Goal: Task Accomplishment & Management: Manage account settings

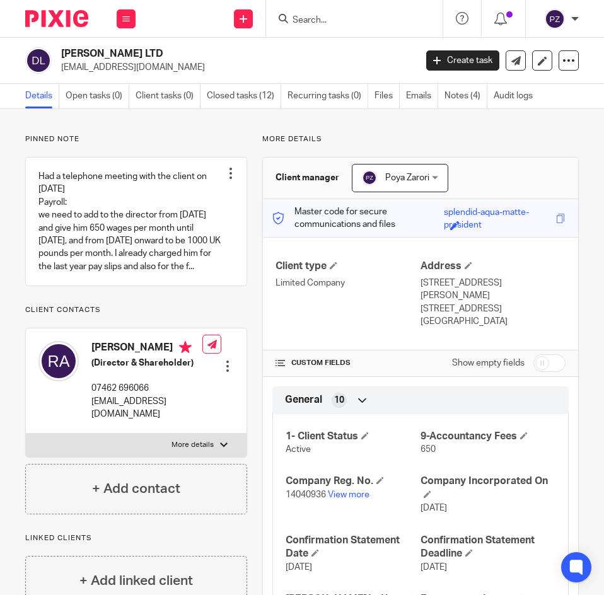
click at [204, 450] on p "More details" at bounding box center [193, 445] width 42 height 10
click at [26, 434] on input "More details" at bounding box center [25, 433] width 1 height 1
checkbox input "true"
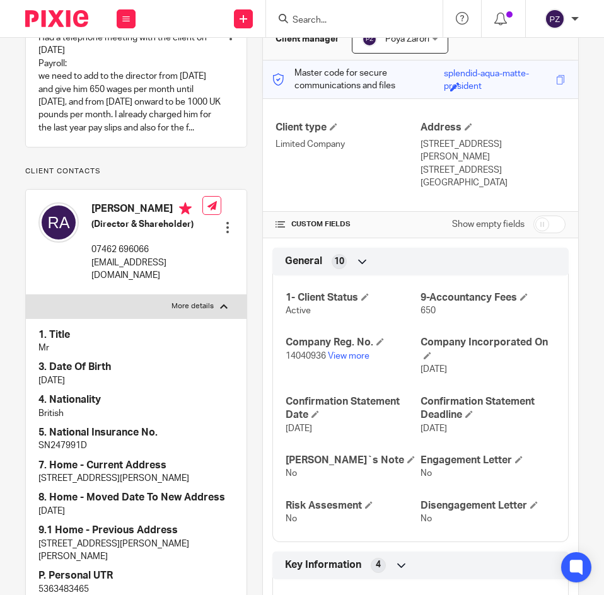
scroll to position [315, 0]
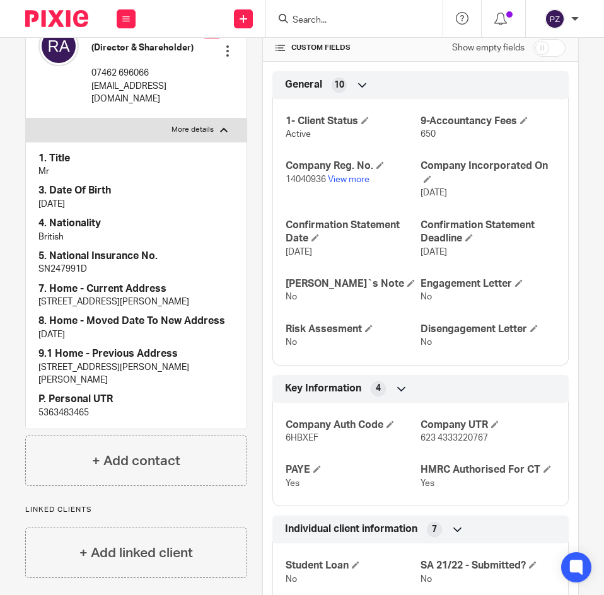
click at [60, 276] on p "SN247991D" at bounding box center [136, 269] width 196 height 13
copy p "SN247991D"
click at [108, 106] on p "[EMAIL_ADDRESS][DOMAIN_NAME]" at bounding box center [146, 93] width 111 height 26
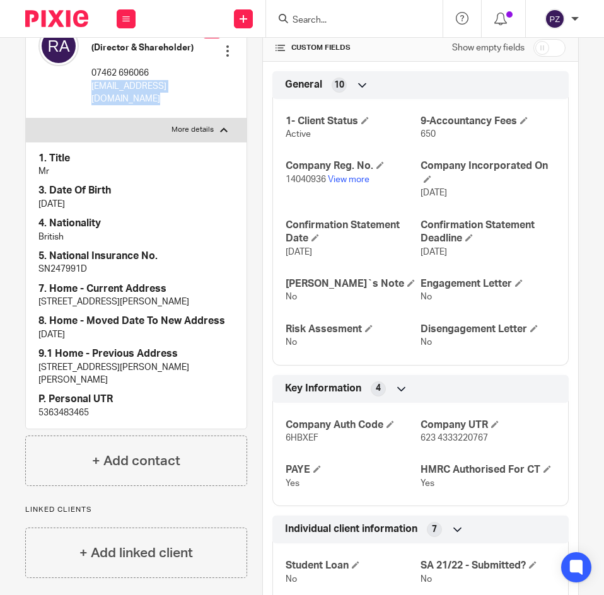
click at [108, 106] on p "rebwar.aaddili@gmail.com" at bounding box center [146, 93] width 111 height 26
copy div "rebwar.aaddili@gmail.com"
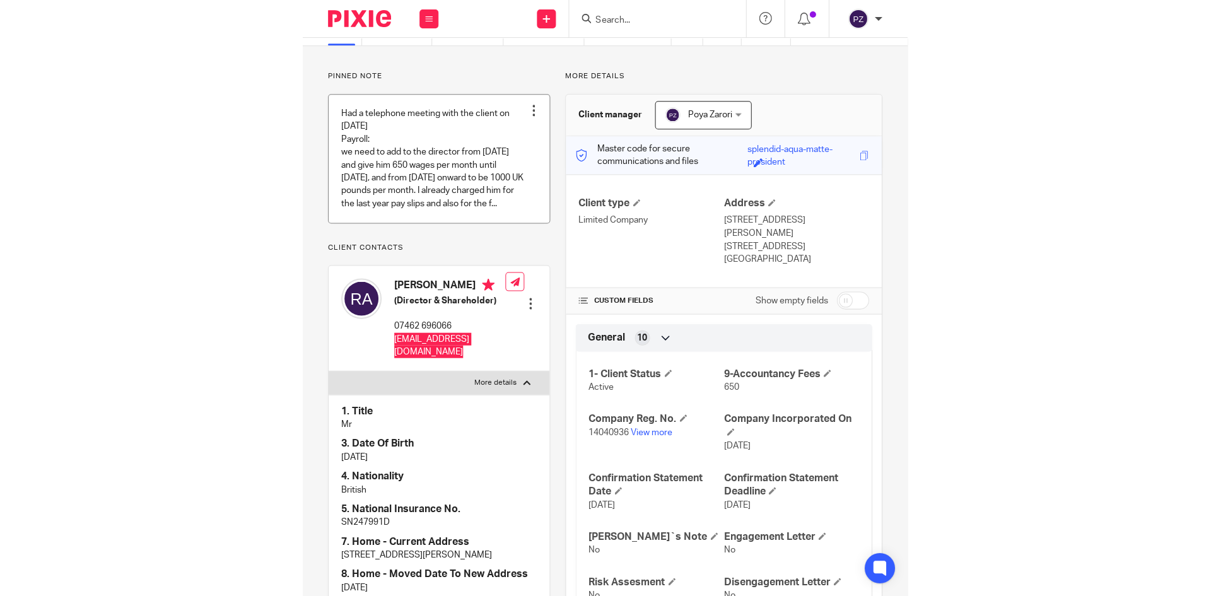
scroll to position [0, 0]
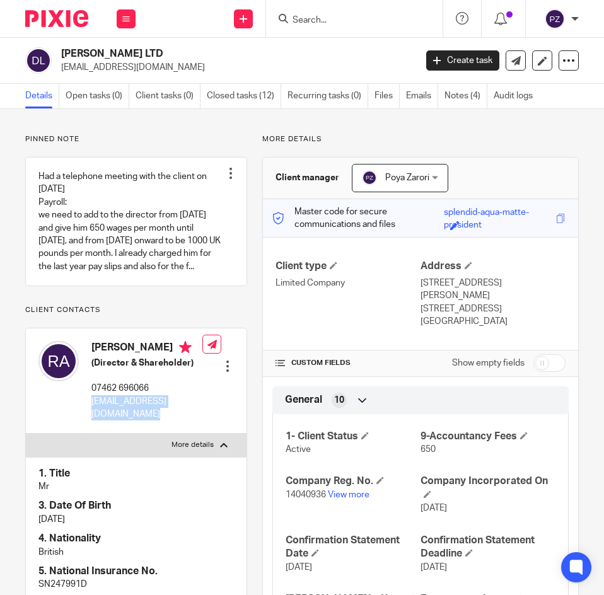
drag, startPoint x: 161, startPoint y: 48, endPoint x: 57, endPoint y: 47, distance: 104.1
click at [57, 47] on div "DEANO BARBER LTD rebwar.aaddili@gmail.com Create task Update from Companies Hou…" at bounding box center [302, 61] width 604 height 46
copy h2 "DEANO BARBER LTD"
click at [354, 491] on link "View more" at bounding box center [349, 495] width 42 height 9
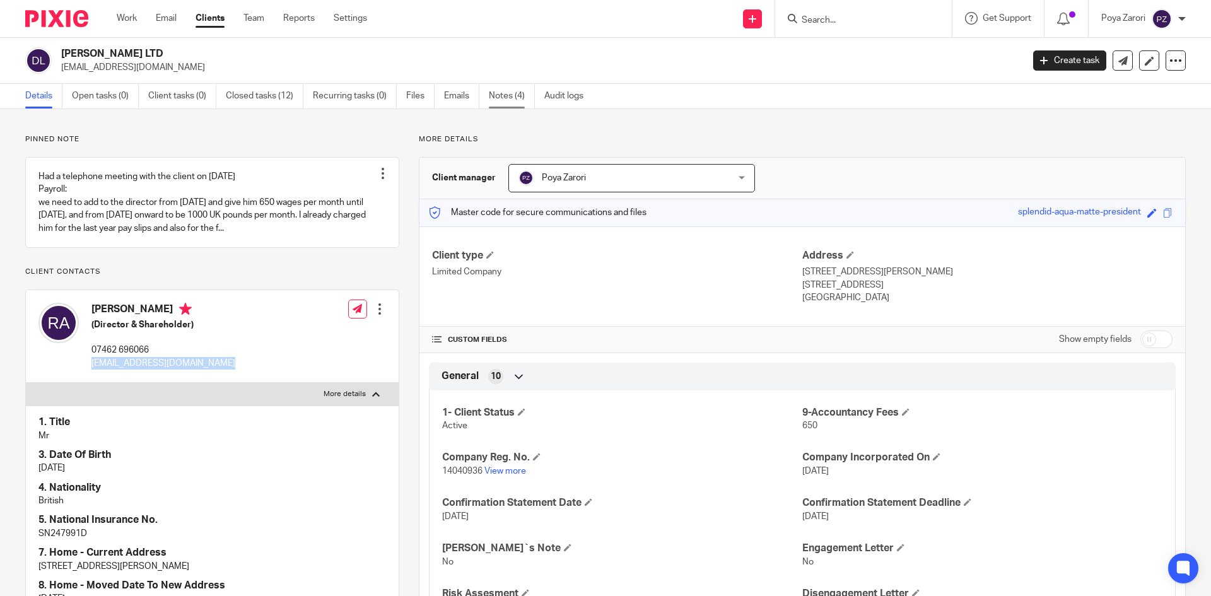
click at [516, 90] on link "Notes (4)" at bounding box center [512, 96] width 46 height 25
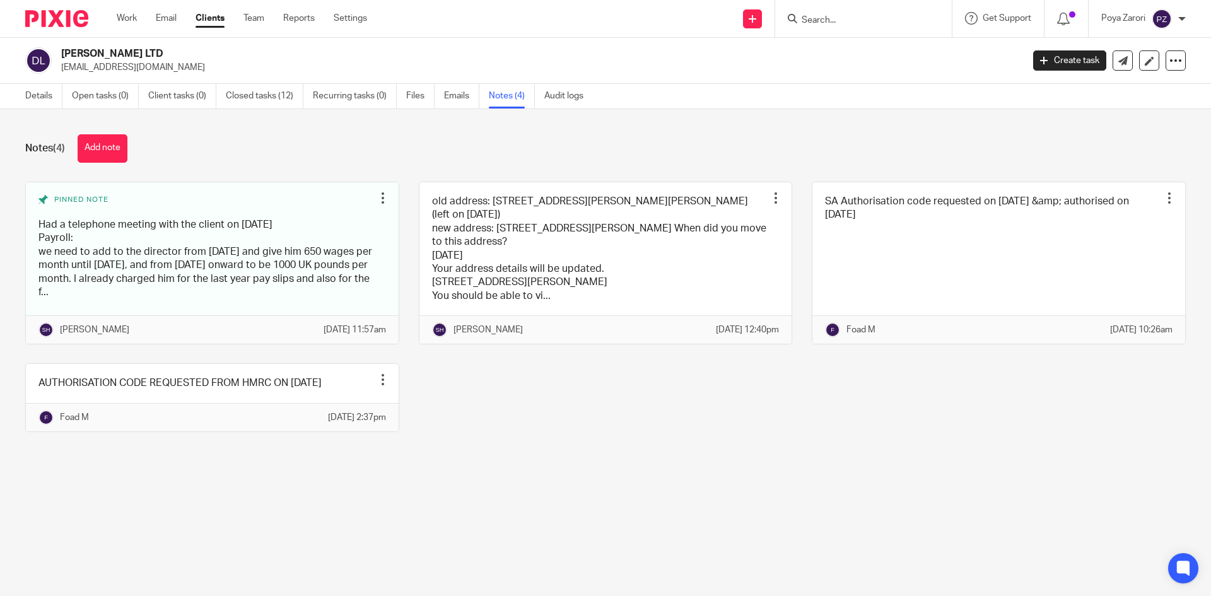
drag, startPoint x: 0, startPoint y: 0, endPoint x: 126, endPoint y: 137, distance: 186.1
click at [126, 137] on button "Add note" at bounding box center [103, 148] width 50 height 28
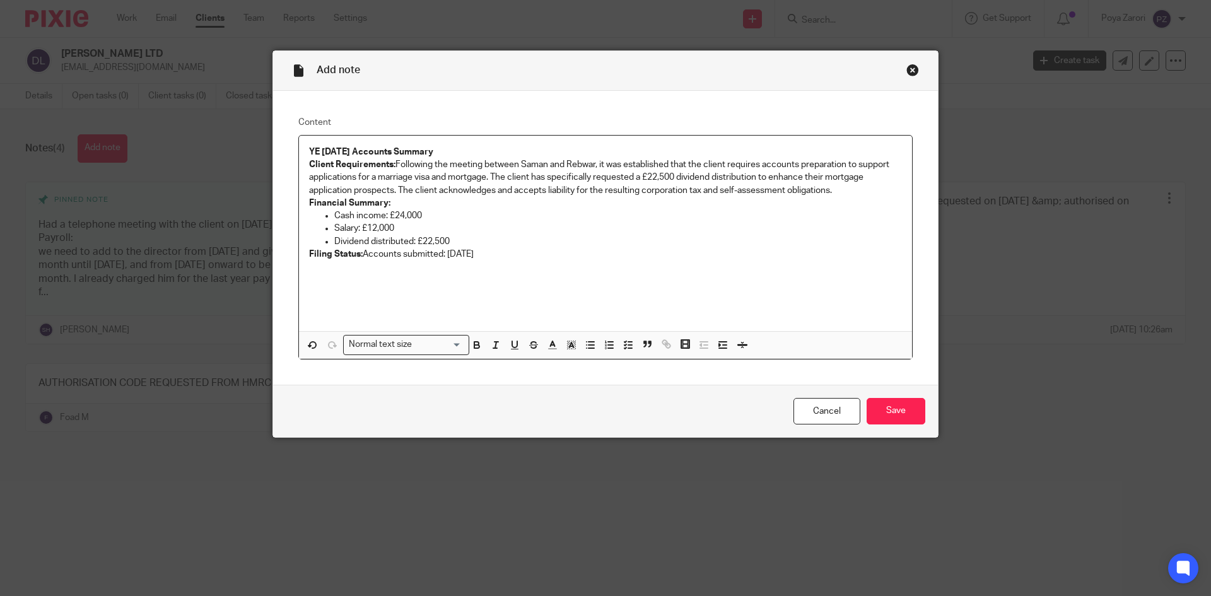
click at [329, 213] on ul "Cash income: £24,000 Salary: £12,000 Dividend distributed: £22,500" at bounding box center [605, 228] width 593 height 38
drag, startPoint x: 446, startPoint y: 154, endPoint x: 337, endPoint y: 211, distance: 122.7
click at [309, 146] on p "YE April 2025 Accounts Summary" at bounding box center [605, 152] width 593 height 13
drag, startPoint x: 513, startPoint y: 344, endPoint x: 521, endPoint y: 337, distance: 10.7
click at [513, 342] on icon "button" at bounding box center [514, 344] width 5 height 6
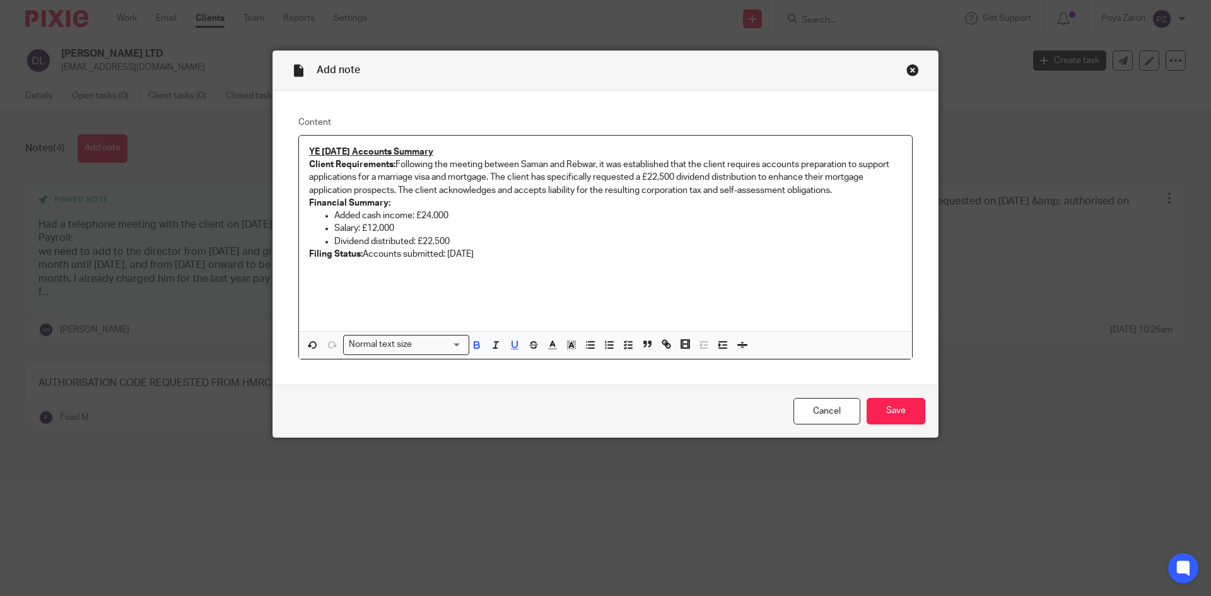
click at [567, 287] on div "YE April 2025 Accounts Summary Client Requirements: Following the meeting betwe…" at bounding box center [605, 234] width 613 height 196
click at [447, 151] on p "YE [DATE] Accounts Summary" at bounding box center [605, 152] width 593 height 13
drag, startPoint x: 445, startPoint y: 160, endPoint x: 321, endPoint y: 155, distance: 124.4
click at [321, 155] on div "YE April 2025 Accounts Summary Client Requirements: Following the meeting betwe…" at bounding box center [605, 234] width 613 height 196
click at [495, 154] on p "YE [DATE] Accounts Summary" at bounding box center [605, 152] width 593 height 13
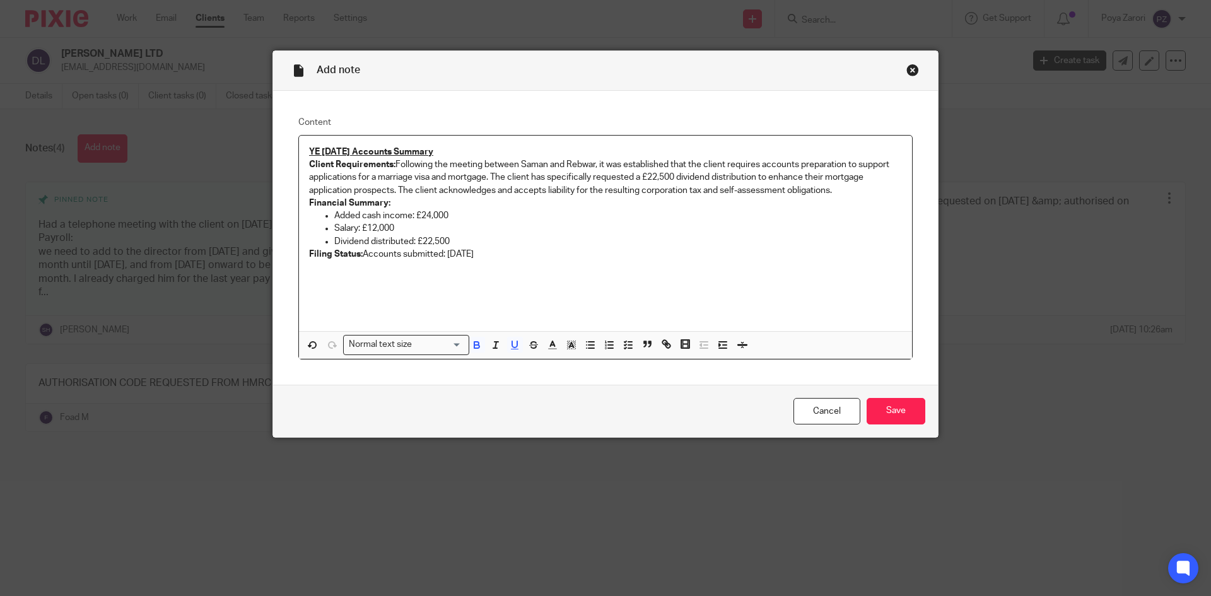
drag, startPoint x: 440, startPoint y: 153, endPoint x: 303, endPoint y: 153, distance: 137.5
click at [303, 153] on div "YE April 2025 Accounts Summary Client Requirements: Following the meeting betwe…" at bounding box center [605, 234] width 613 height 196
click at [510, 343] on icon "button" at bounding box center [514, 344] width 11 height 11
click at [547, 345] on icon "button" at bounding box center [552, 344] width 11 height 11
click at [602, 384] on li "color:#194D33" at bounding box center [606, 386] width 9 height 9
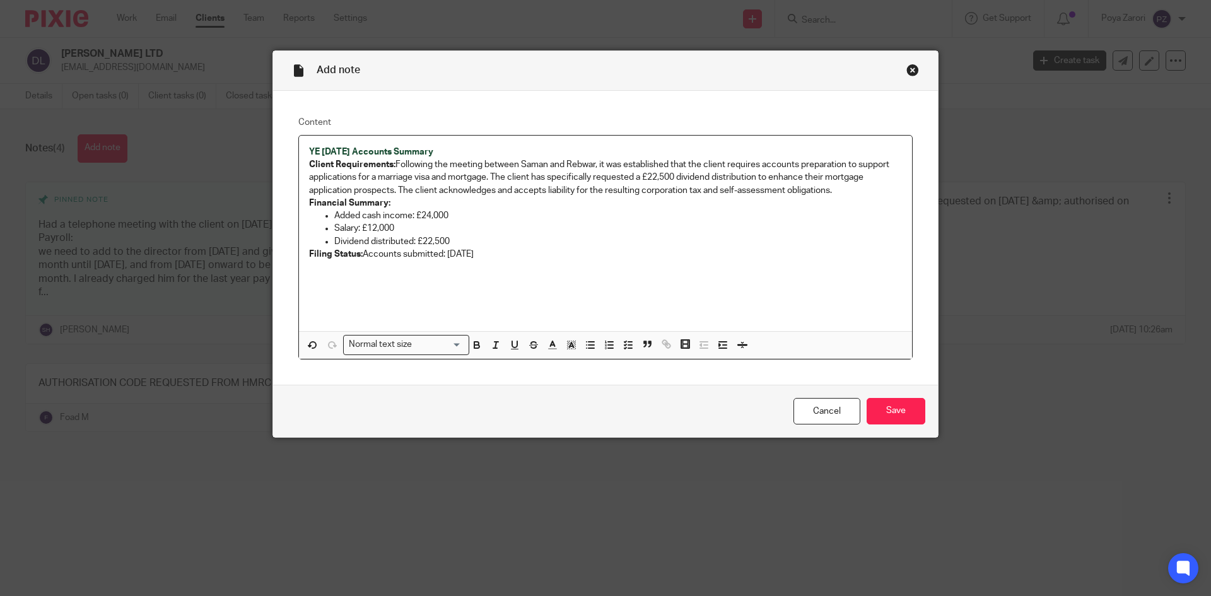
click at [642, 279] on div "YE April 2025 Accounts Summary Client Requirements: Following the meeting betwe…" at bounding box center [605, 234] width 613 height 196
click at [455, 153] on p "YE [DATE] Accounts Summary" at bounding box center [605, 152] width 593 height 13
drag, startPoint x: 458, startPoint y: 151, endPoint x: 305, endPoint y: 148, distance: 153.3
click at [303, 148] on div "YE April 2025 Accounts Summary Client Requirements: Following the meeting betwe…" at bounding box center [605, 234] width 613 height 196
click at [453, 155] on p "YE [DATE] Accounts Summary" at bounding box center [605, 152] width 593 height 13
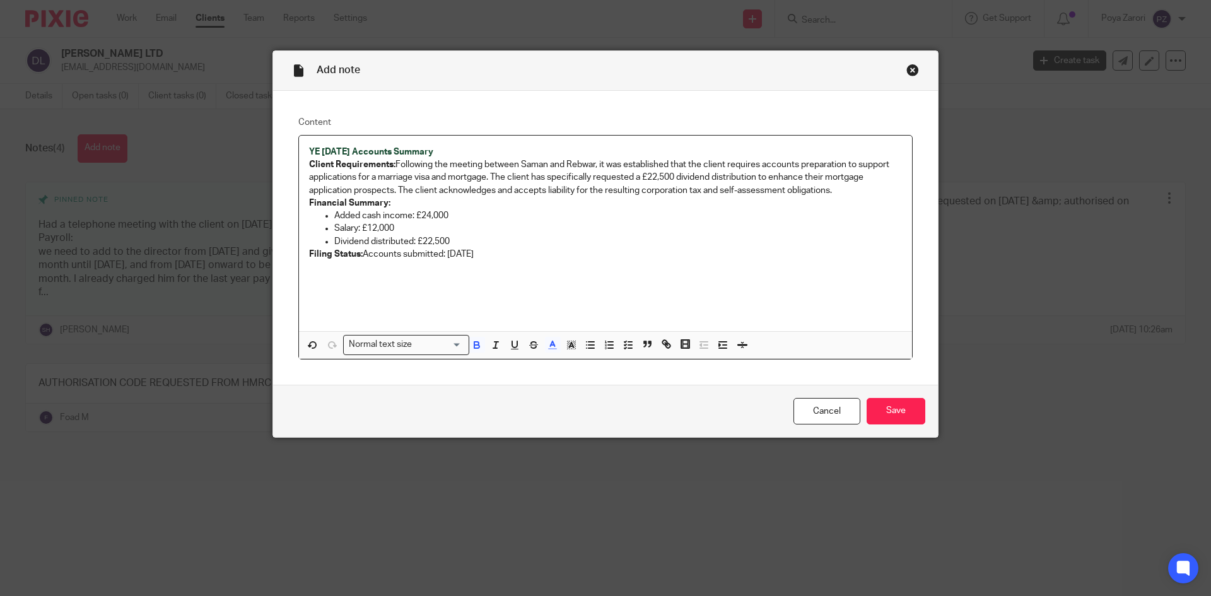
drag, startPoint x: 448, startPoint y: 151, endPoint x: 307, endPoint y: 147, distance: 141.3
click at [309, 147] on p "YE [DATE] Accounts Summary" at bounding box center [605, 152] width 593 height 13
click at [494, 343] on icon "button" at bounding box center [495, 344] width 11 height 11
click at [552, 296] on div "YE April 2025 Accounts Summary Client Requirements: Following the meeting betwe…" at bounding box center [605, 234] width 613 height 196
drag, startPoint x: 466, startPoint y: 149, endPoint x: 306, endPoint y: 149, distance: 160.2
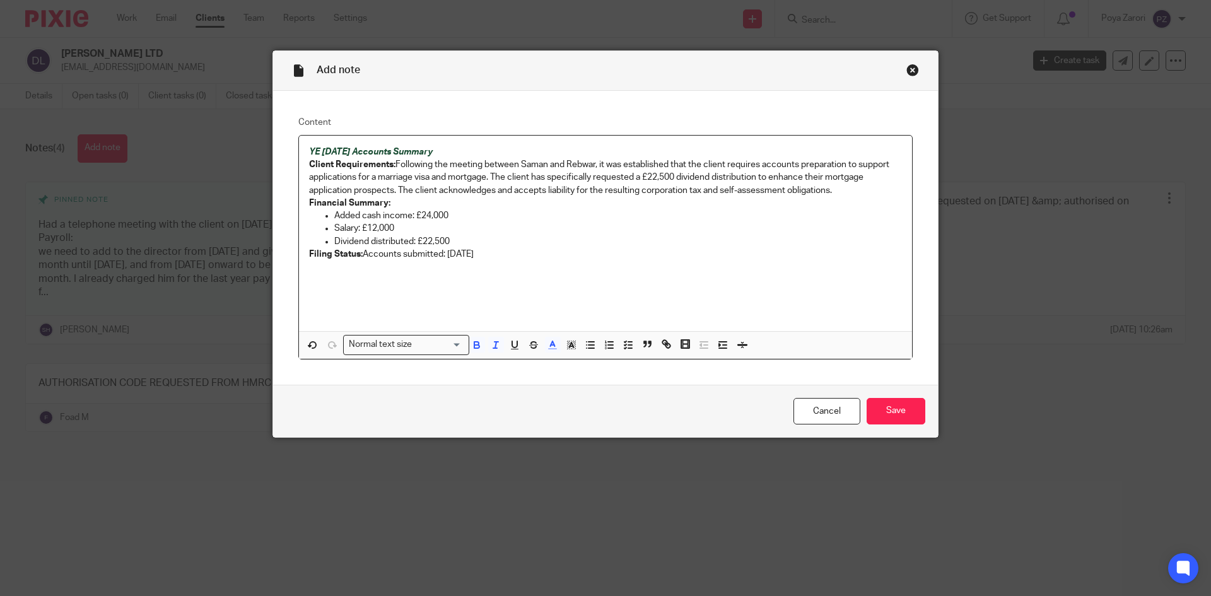
click at [309, 149] on p "YE April 2025 Accounts Summary" at bounding box center [605, 152] width 593 height 13
click at [515, 342] on icon "button" at bounding box center [514, 344] width 11 height 11
click at [572, 278] on div "YE April 2025 Accounts Summary Client Requirements: Following the meeting betwe…" at bounding box center [605, 234] width 613 height 196
drag, startPoint x: 462, startPoint y: 152, endPoint x: 307, endPoint y: 145, distance: 154.7
click at [309, 146] on p "YE April 2025 Accounts Summary" at bounding box center [605, 152] width 593 height 13
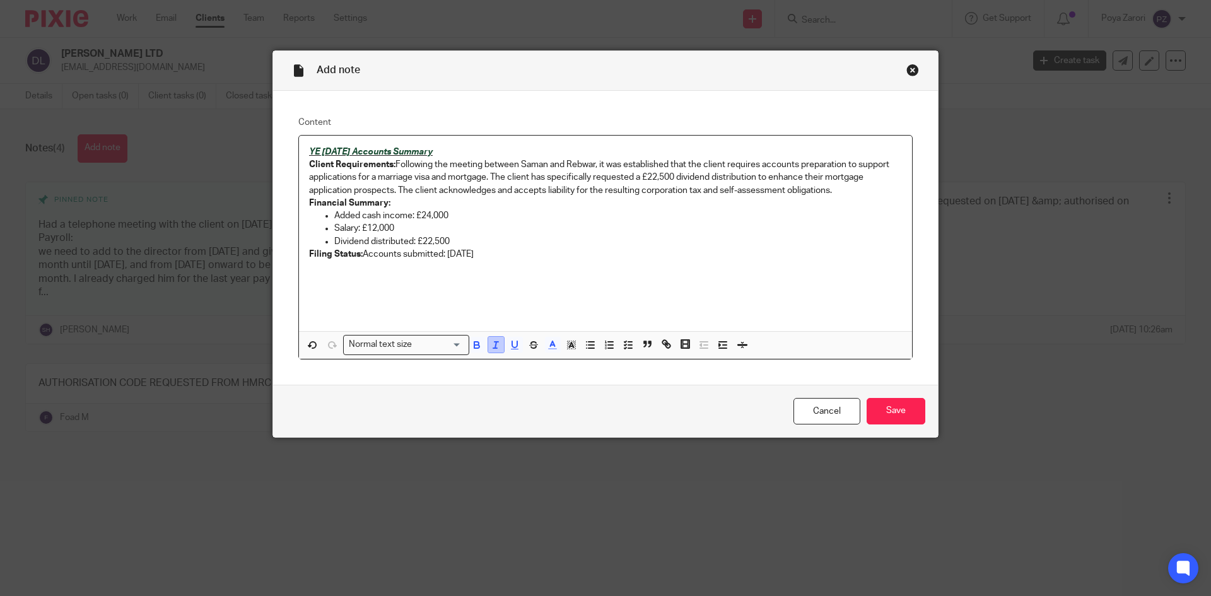
click at [494, 343] on icon "button" at bounding box center [495, 344] width 11 height 11
click at [561, 283] on div "YE April 2025 Accounts Summary Client Requirements: Following the meeting betwe…" at bounding box center [605, 234] width 613 height 196
click at [681, 254] on p "Filing Status: Accounts submitted: 18/08/2025" at bounding box center [605, 254] width 593 height 13
drag, startPoint x: 407, startPoint y: 179, endPoint x: 376, endPoint y: 179, distance: 30.9
click at [376, 179] on p "Client Requirements: Following the meeting between Saman and Rebwar, it was est…" at bounding box center [605, 177] width 593 height 38
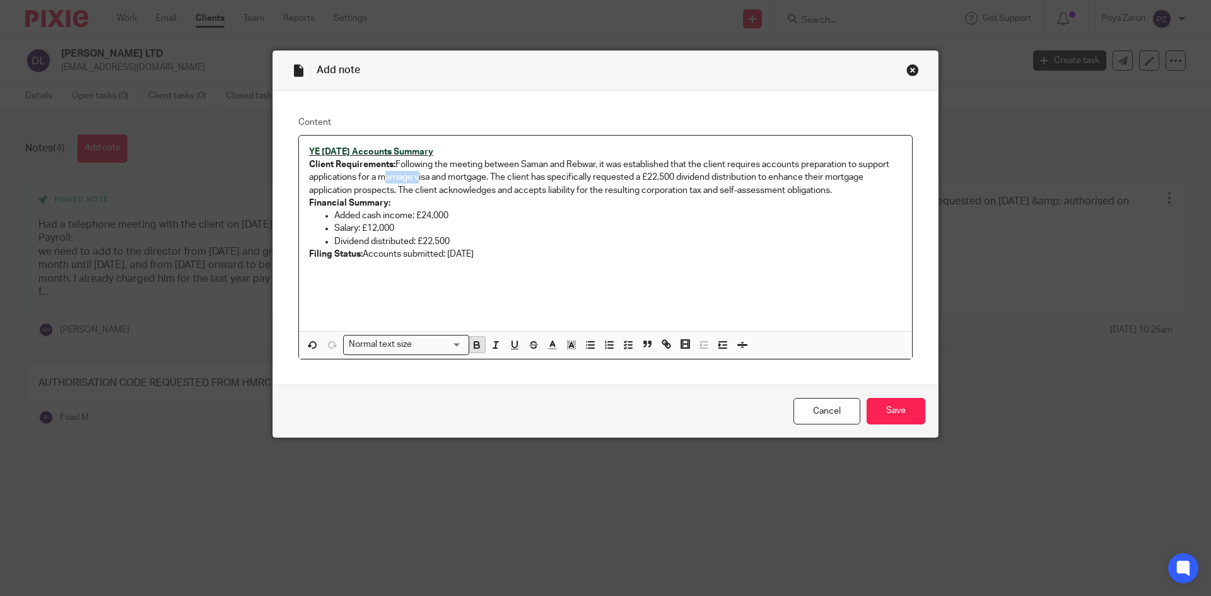
drag, startPoint x: 474, startPoint y: 349, endPoint x: 475, endPoint y: 341, distance: 8.2
click at [474, 349] on icon "button" at bounding box center [476, 344] width 11 height 11
drag, startPoint x: 486, startPoint y: 177, endPoint x: 452, endPoint y: 177, distance: 34.1
click at [452, 177] on p "Client Requirements: Following the meeting between Saman and Rebwar, it was est…" at bounding box center [605, 177] width 593 height 38
click at [474, 346] on icon "button" at bounding box center [476, 344] width 11 height 11
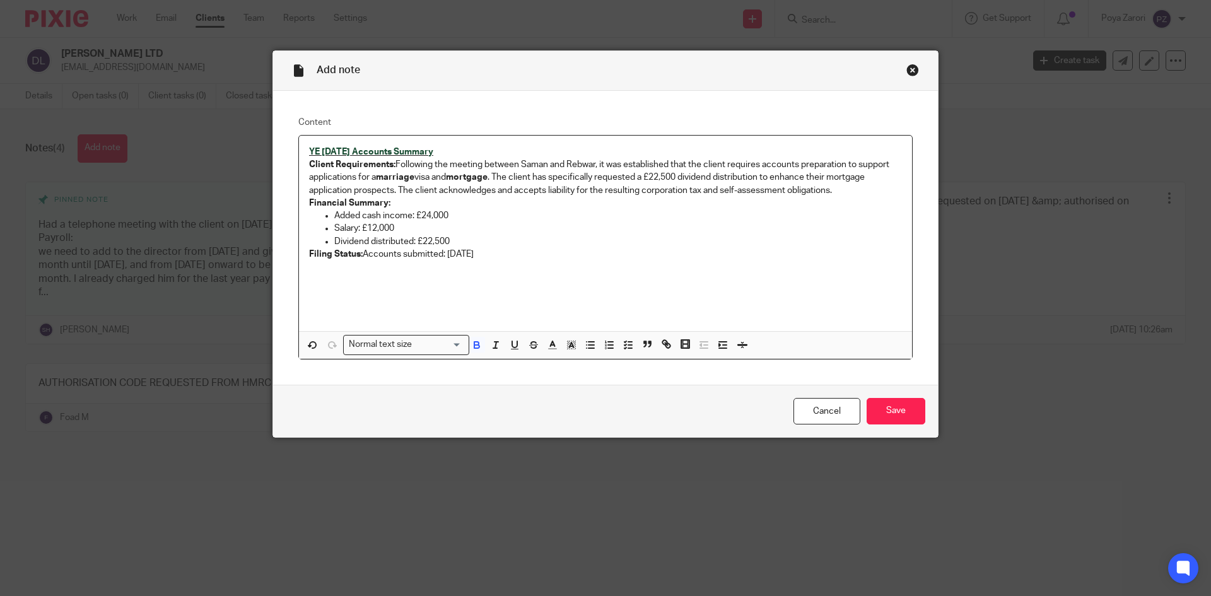
click at [570, 281] on div "YE April 2025 Accounts Summary Client Requirements: Following the meeting betwe…" at bounding box center [605, 234] width 613 height 196
click at [887, 414] on input "Save" at bounding box center [896, 411] width 59 height 27
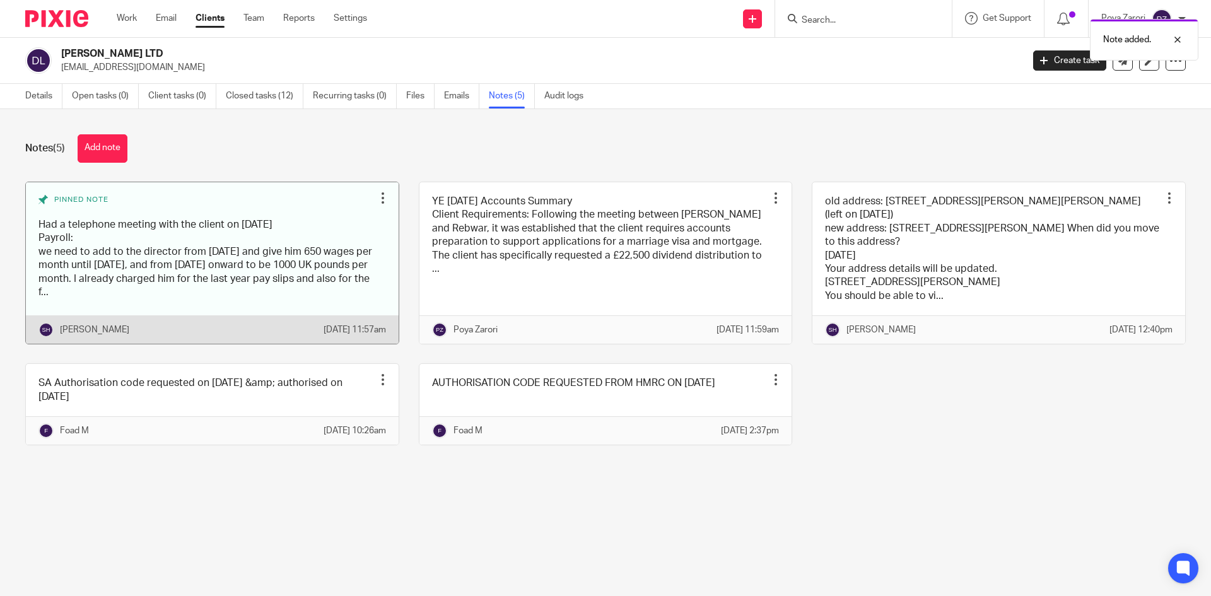
click at [289, 233] on link at bounding box center [212, 263] width 373 height 162
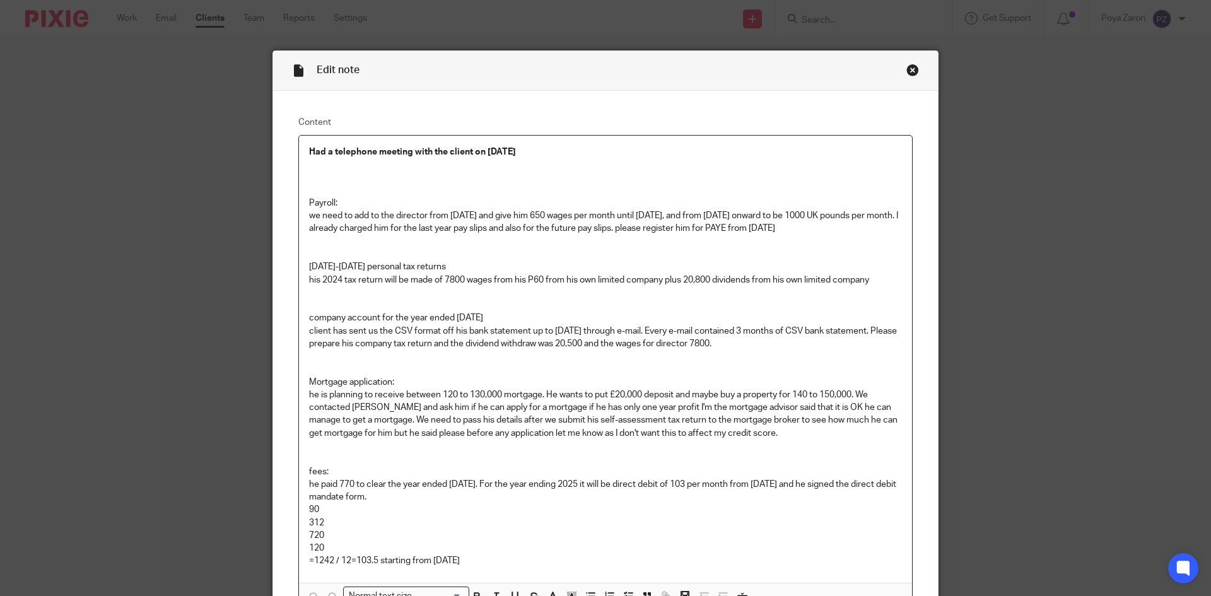
click at [908, 71] on div "Close this dialog window" at bounding box center [912, 70] width 13 height 13
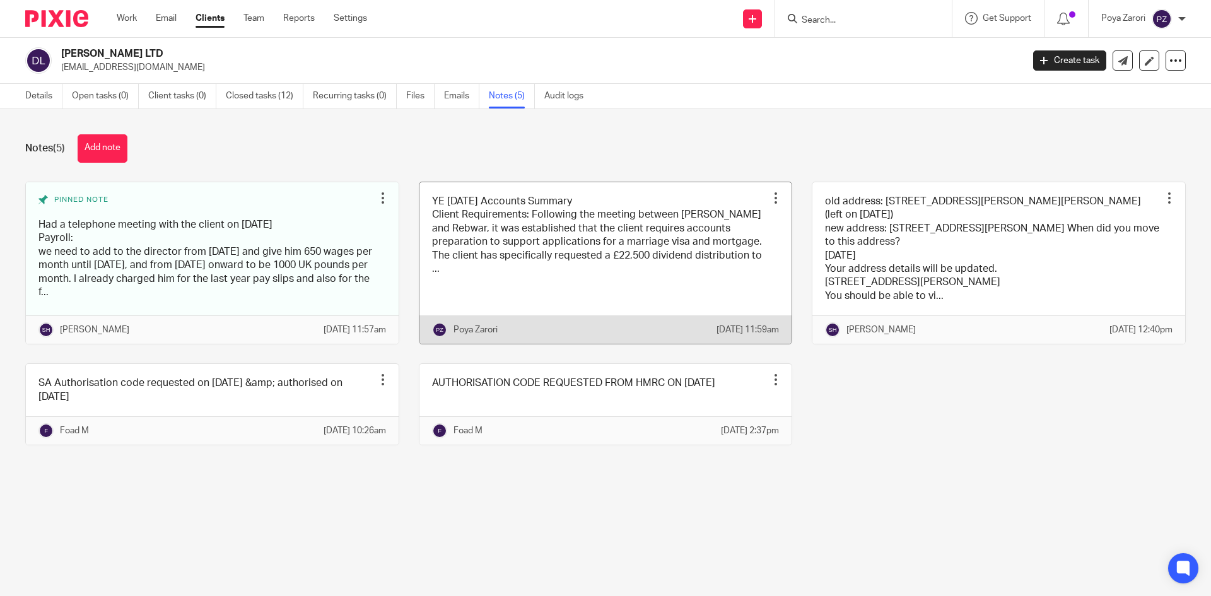
click at [590, 257] on link at bounding box center [605, 263] width 373 height 162
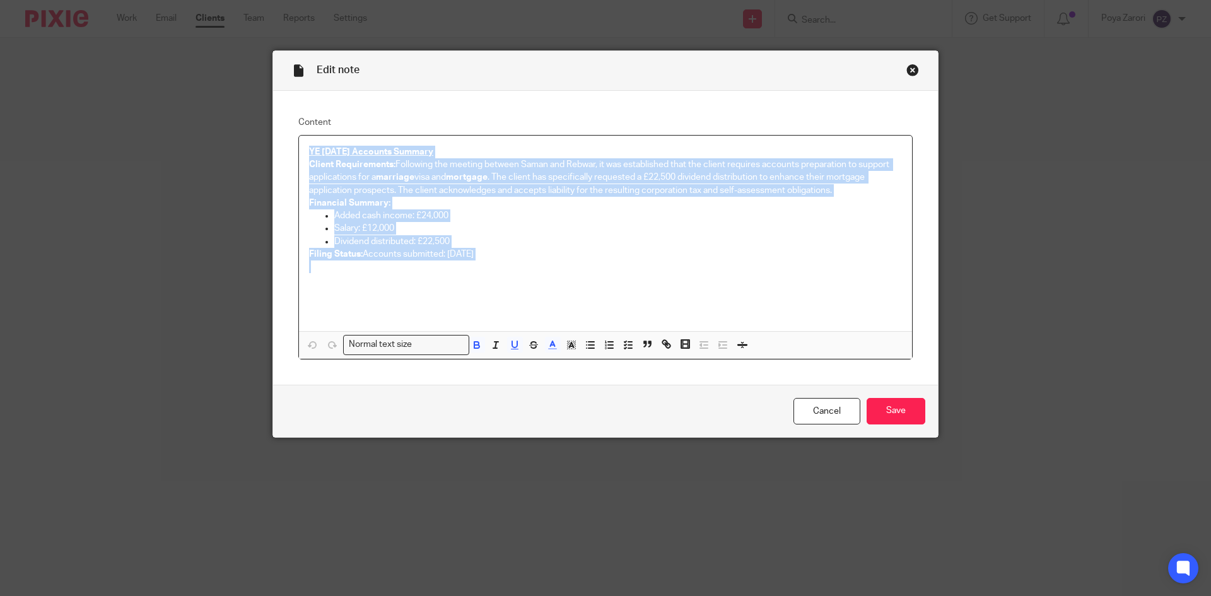
drag, startPoint x: 499, startPoint y: 261, endPoint x: 303, endPoint y: 154, distance: 223.0
click at [302, 154] on div "YE [DATE] Accounts Summary Client Requirements: Following the meeting between […" at bounding box center [605, 234] width 613 height 196
copy div "YE [DATE] Accounts Summary Client Requirements: Following the meeting between […"
click at [888, 410] on input "Save" at bounding box center [896, 411] width 59 height 27
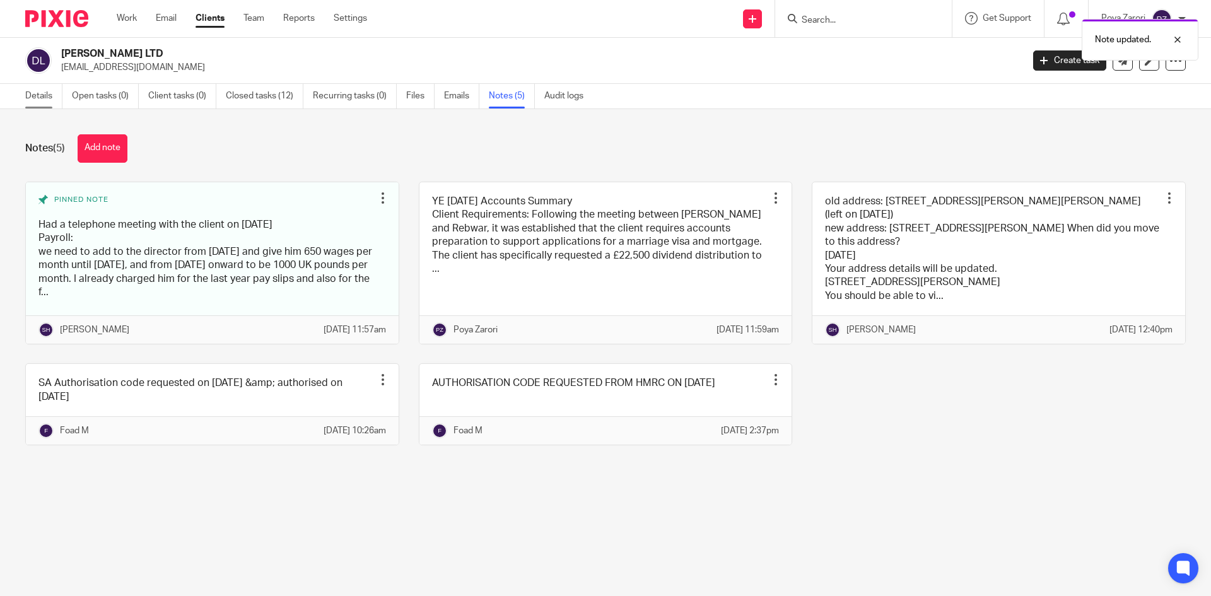
click at [50, 91] on link "Details" at bounding box center [43, 96] width 37 height 25
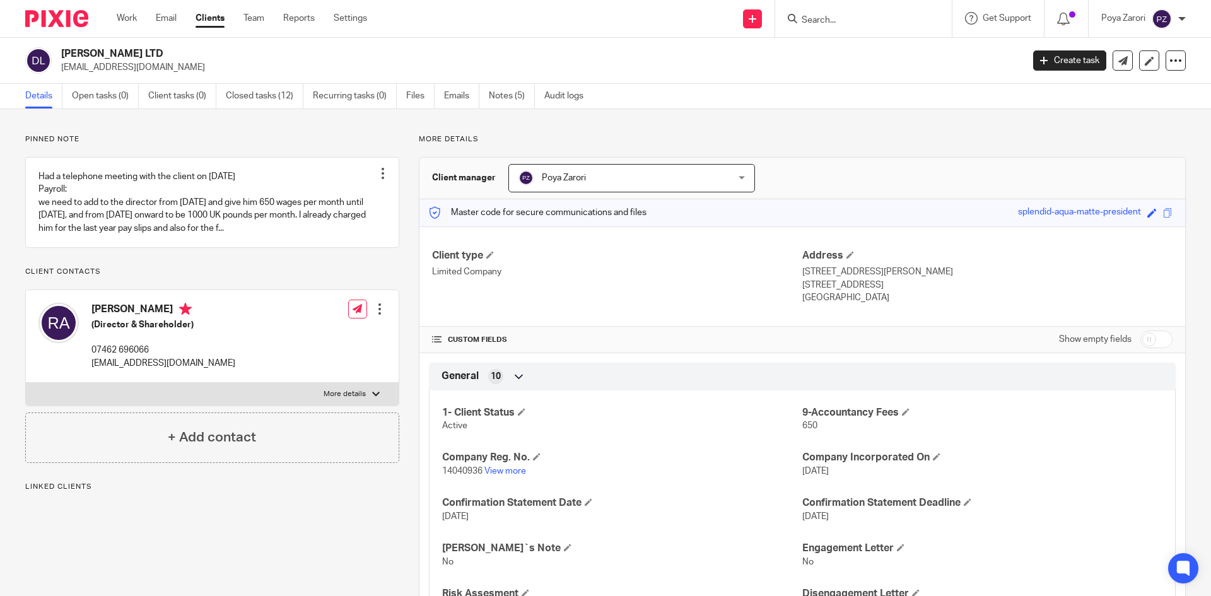
click at [346, 406] on label "More details" at bounding box center [212, 394] width 373 height 23
click at [26, 383] on input "More details" at bounding box center [25, 382] width 1 height 1
checkbox input "true"
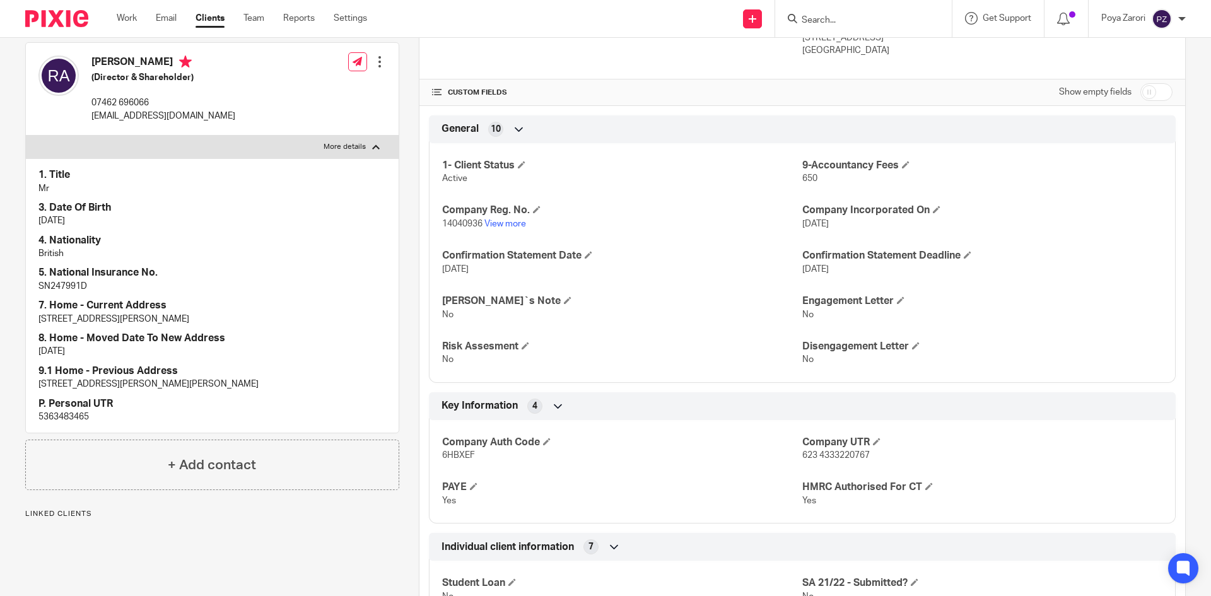
scroll to position [252, 0]
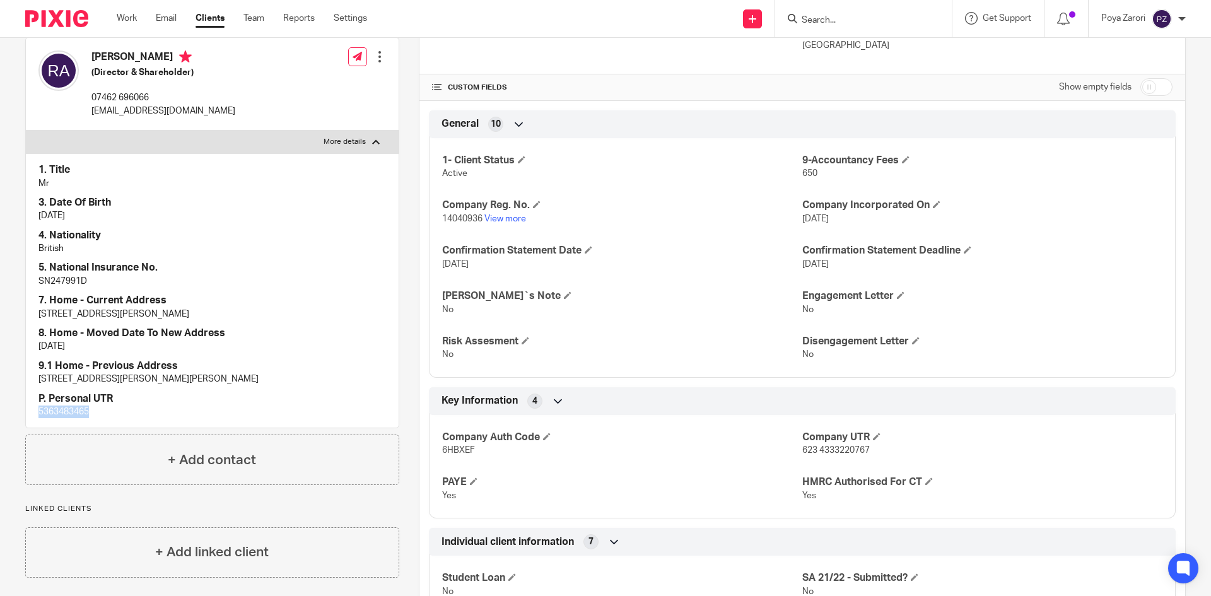
drag, startPoint x: 95, startPoint y: 426, endPoint x: 32, endPoint y: 424, distance: 63.1
click at [28, 424] on div "1. Title Mr 3. Date Of Birth 03/08/1983 4. Nationality British 5. National Insu…" at bounding box center [212, 290] width 373 height 274
copy p "5363483465"
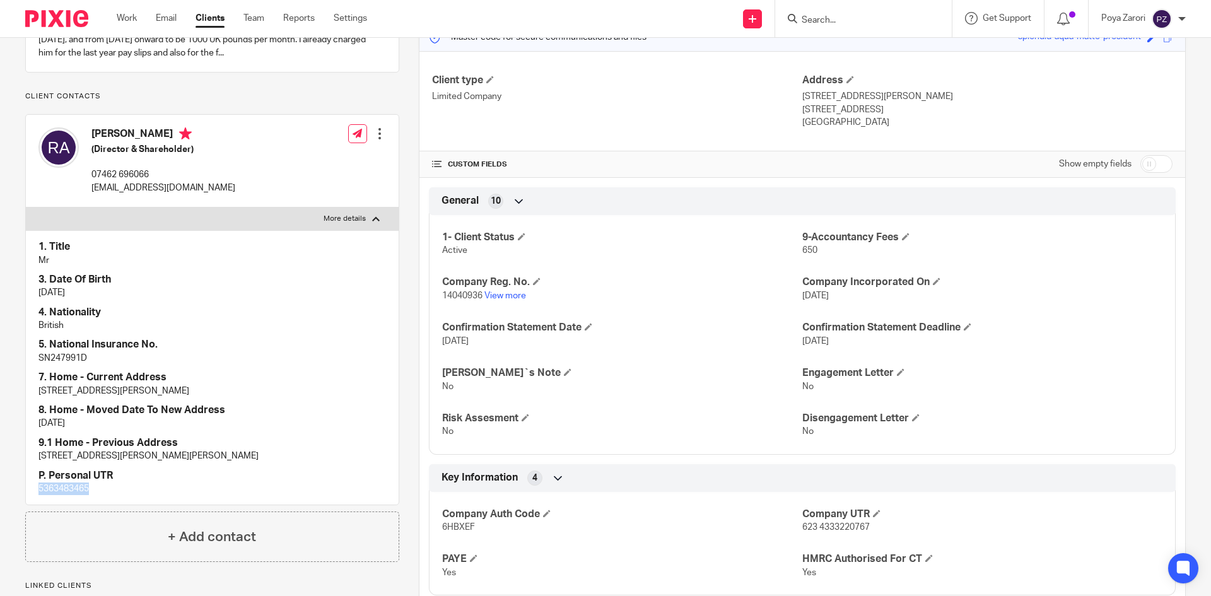
scroll to position [189, 0]
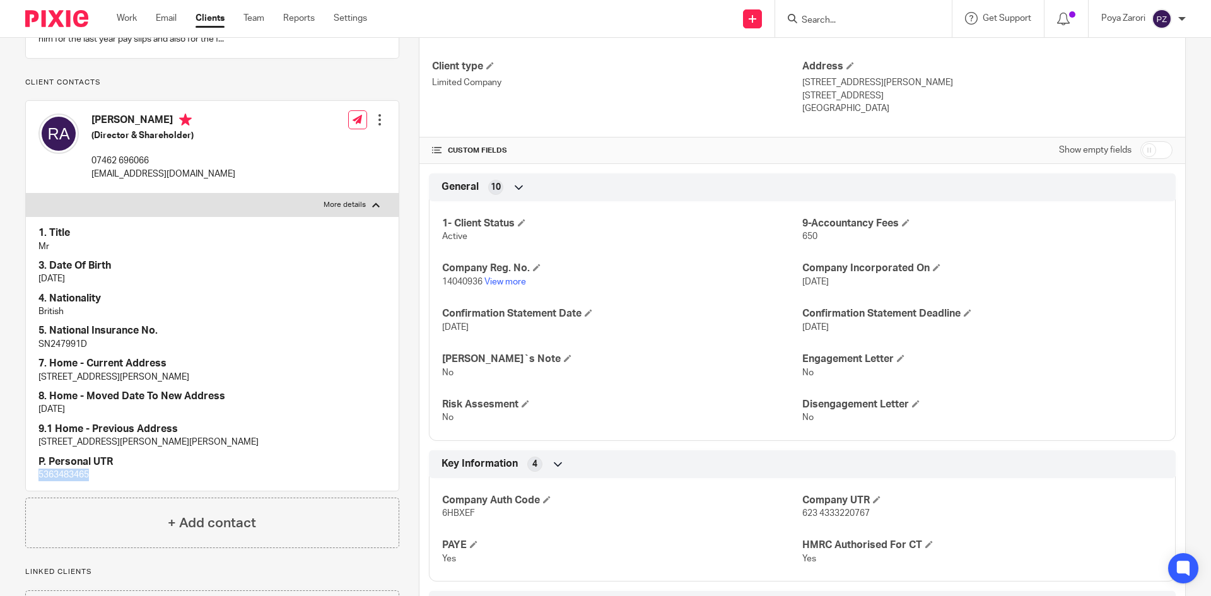
drag, startPoint x: 166, startPoint y: 134, endPoint x: 91, endPoint y: 134, distance: 75.1
click at [91, 134] on div "Rabwar Aaddili (Director & Shareholder) 07462 696066 rebwar.aaddili@gmail.com" at bounding box center [136, 146] width 197 height 79
copy h4 "[PERSON_NAME]"
click at [846, 25] on input "Search" at bounding box center [857, 20] width 114 height 11
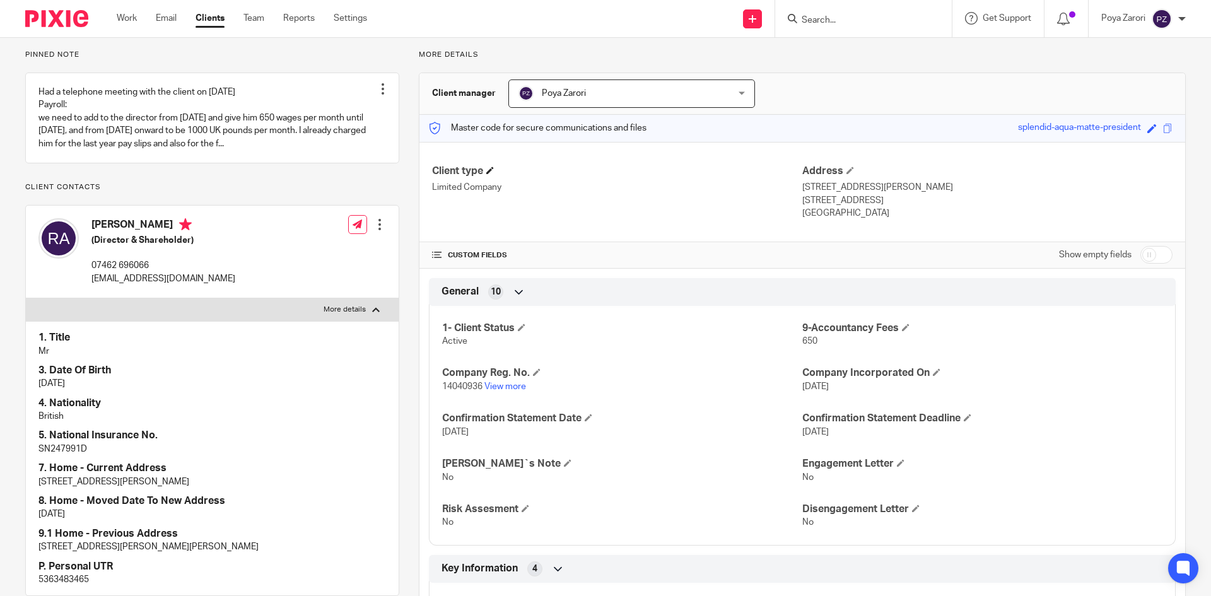
scroll to position [0, 0]
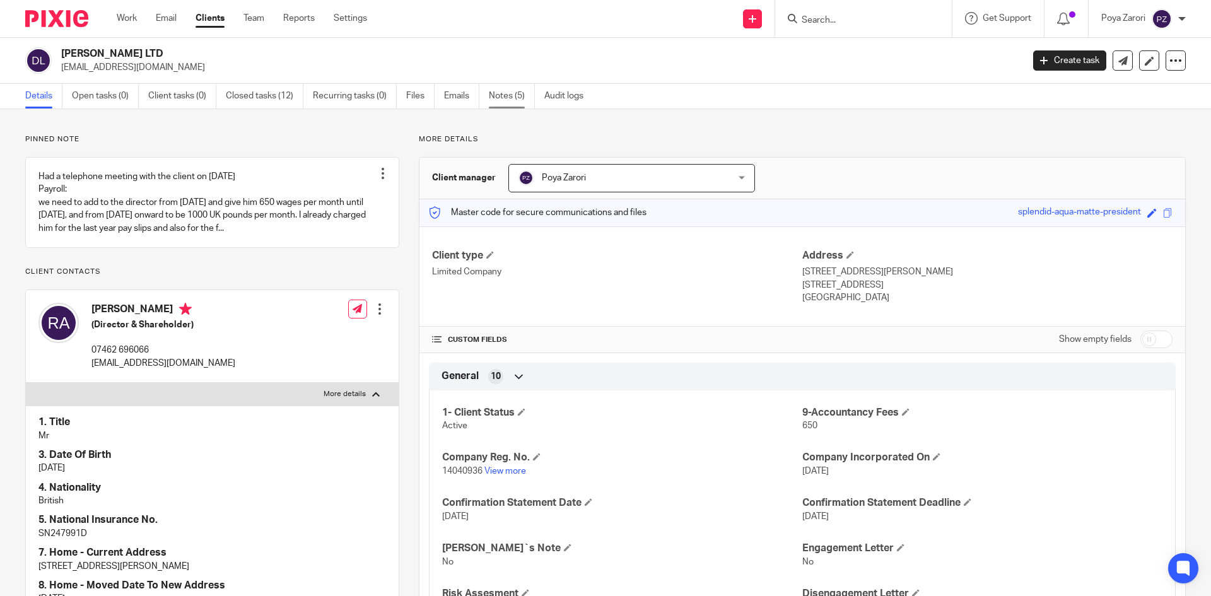
click at [507, 95] on link "Notes (5)" at bounding box center [512, 96] width 46 height 25
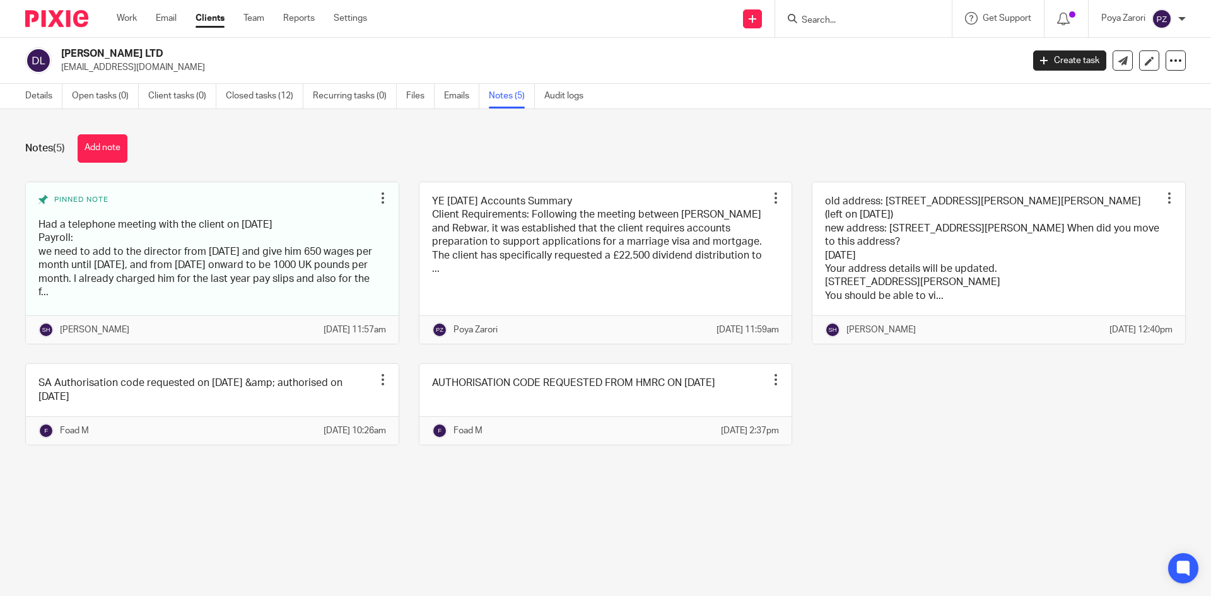
click at [564, 257] on link at bounding box center [605, 263] width 373 height 162
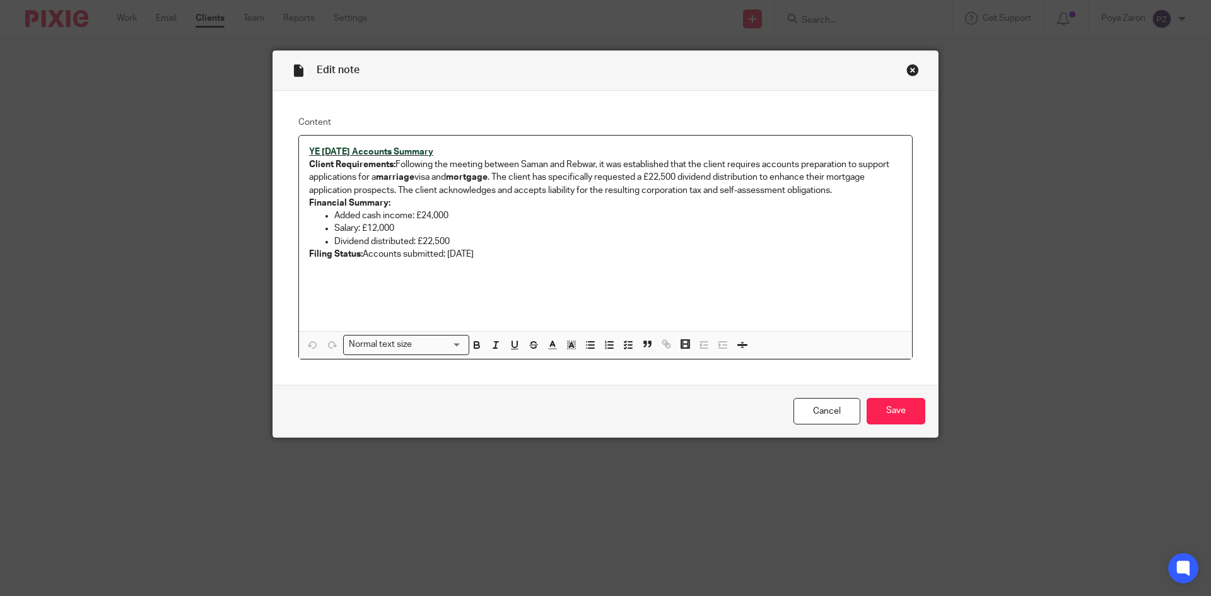
click at [334, 285] on div "YE [DATE] Accounts Summary Client Requirements: Following the meeting between […" at bounding box center [605, 234] width 613 height 196
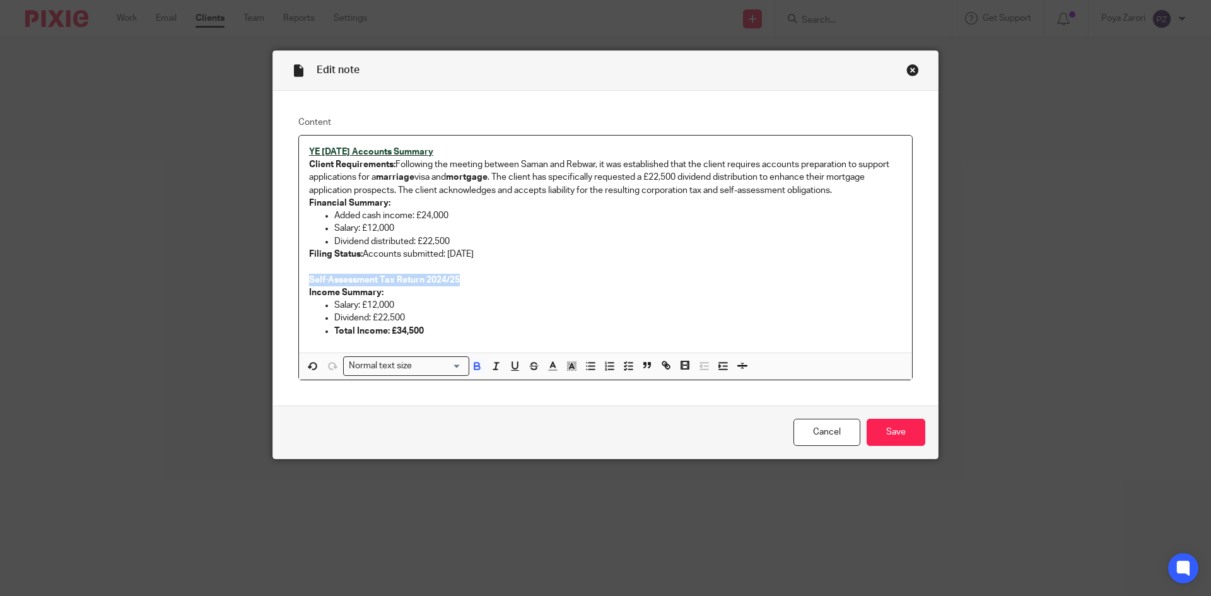
drag, startPoint x: 443, startPoint y: 279, endPoint x: 305, endPoint y: 273, distance: 138.3
click at [309, 274] on p "Self-Assessment Tax Return 2024/25" at bounding box center [605, 280] width 593 height 13
click at [547, 368] on icon "button" at bounding box center [552, 365] width 11 height 11
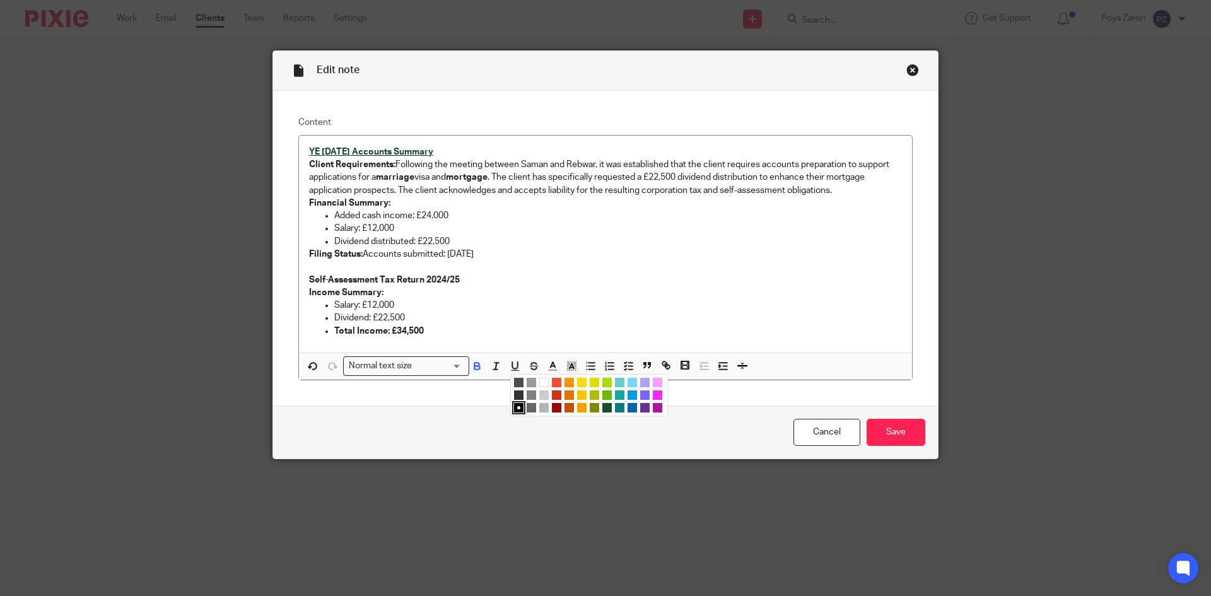
click at [615, 409] on li "color:#0C797D" at bounding box center [619, 407] width 9 height 9
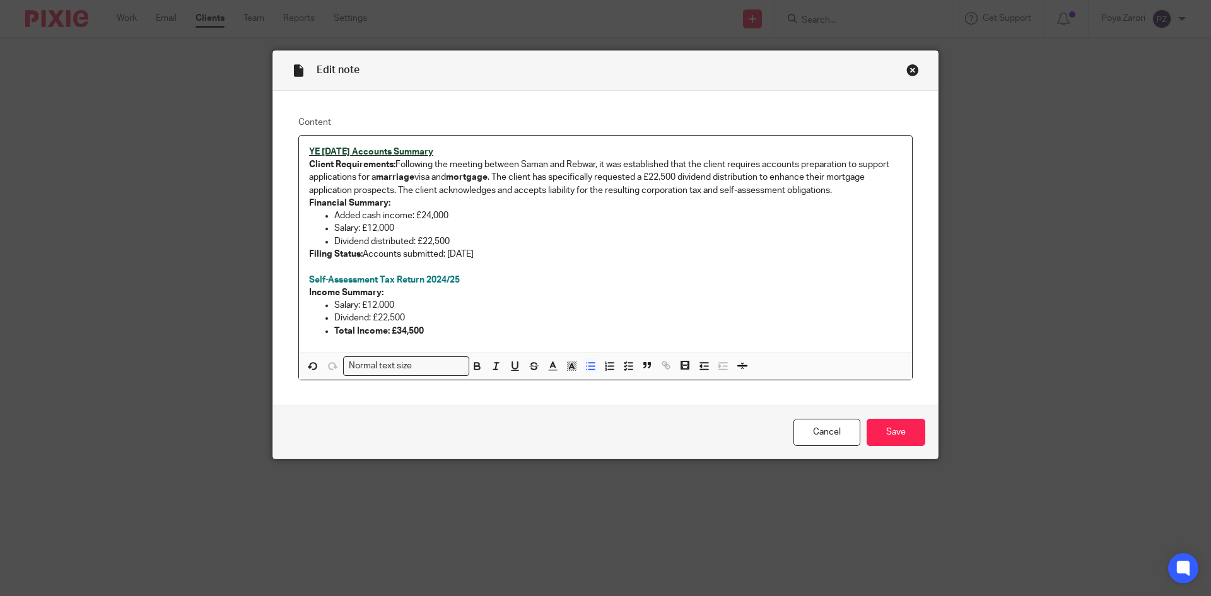
click at [590, 300] on p "Salary: £12,000" at bounding box center [618, 305] width 568 height 13
drag, startPoint x: 457, startPoint y: 282, endPoint x: 304, endPoint y: 278, distance: 153.3
click at [309, 278] on p "Self-Assessment Tax Return 2024/25" at bounding box center [605, 280] width 593 height 13
drag, startPoint x: 510, startPoint y: 366, endPoint x: 520, endPoint y: 362, distance: 10.8
click at [512, 363] on icon "button" at bounding box center [514, 365] width 11 height 11
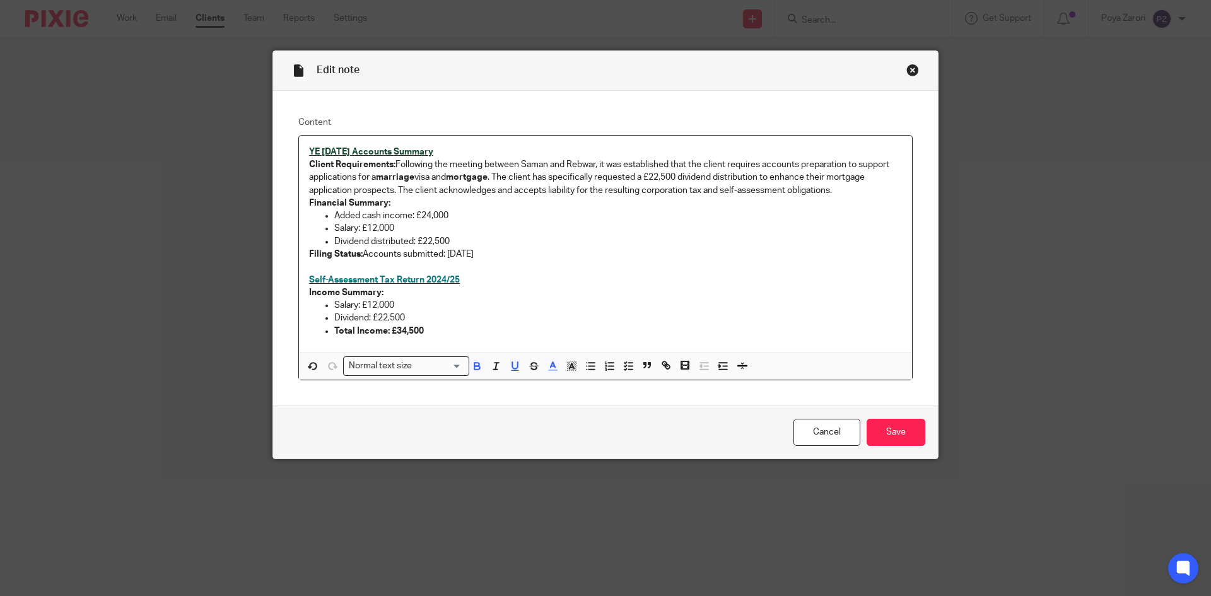
click at [617, 278] on p "Self-Assessment Tax Return 2024/25" at bounding box center [605, 280] width 593 height 13
drag, startPoint x: 450, startPoint y: 151, endPoint x: 299, endPoint y: 147, distance: 150.8
click at [299, 147] on div "YE April 2025 Accounts Summary Client Requirements: Following the meeting betwe…" at bounding box center [605, 244] width 613 height 217
click at [551, 362] on icon "button" at bounding box center [552, 365] width 11 height 11
click at [616, 408] on li "color:#0C797D" at bounding box center [619, 407] width 9 height 9
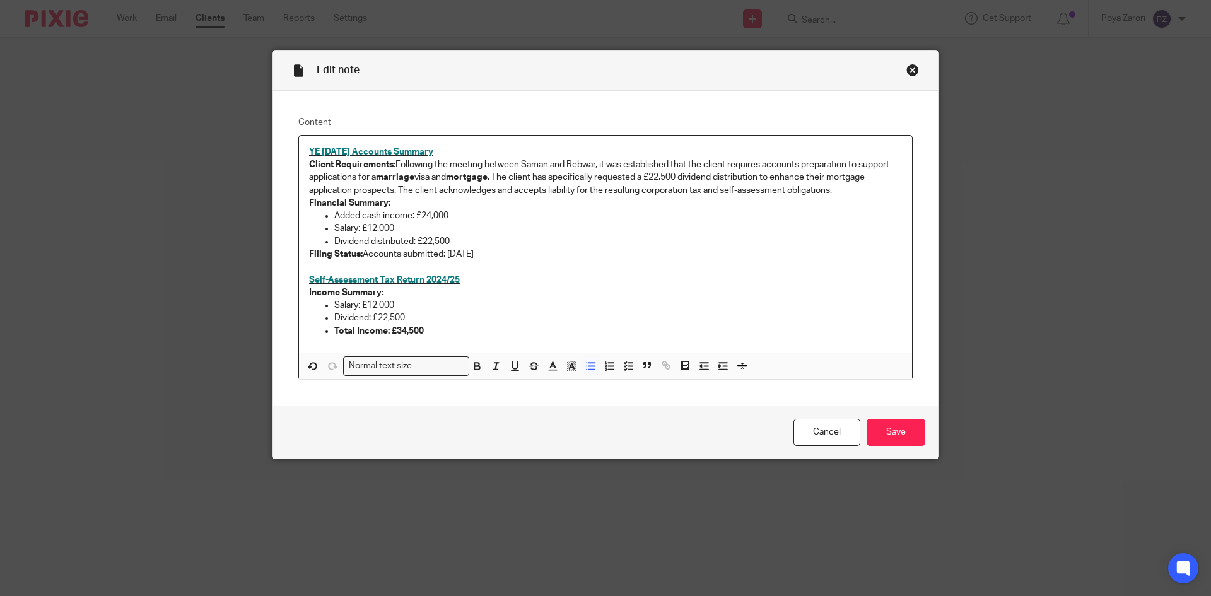
click at [618, 315] on p "Dividend: £22,500" at bounding box center [618, 318] width 568 height 13
click at [903, 435] on input "Save" at bounding box center [896, 432] width 59 height 27
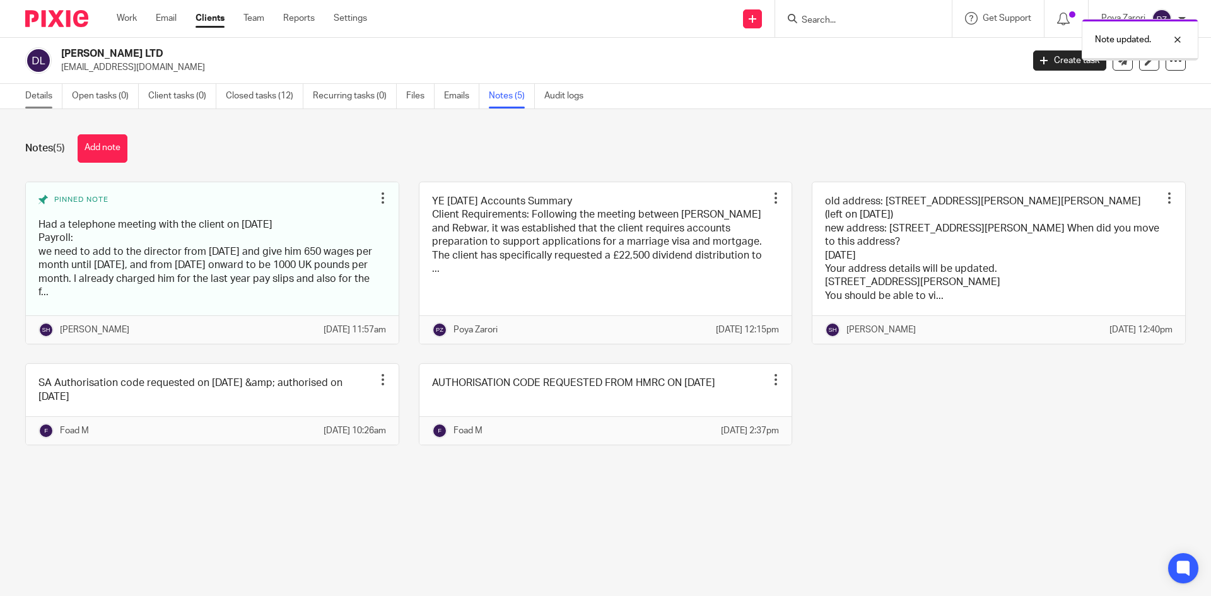
click at [47, 92] on link "Details" at bounding box center [43, 96] width 37 height 25
